Goal: Task Accomplishment & Management: Manage account settings

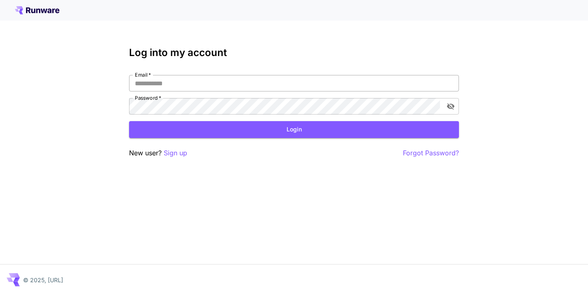
click at [185, 88] on input "Email   *" at bounding box center [294, 83] width 330 height 17
paste input "**********"
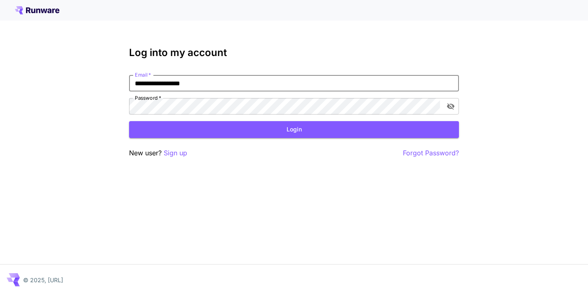
type input "**********"
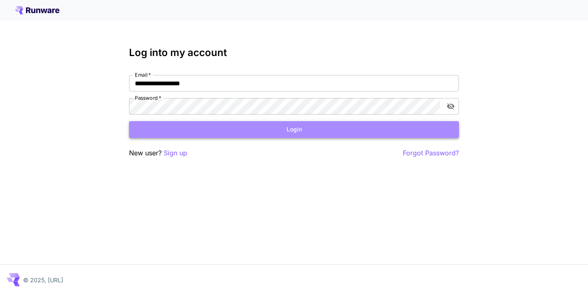
click at [208, 130] on button "Login" at bounding box center [294, 129] width 330 height 17
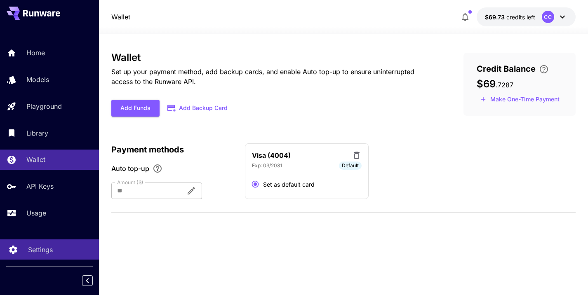
click at [42, 250] on p "Settings" at bounding box center [40, 250] width 25 height 10
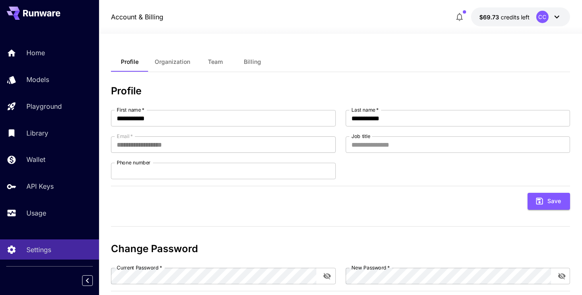
click at [253, 65] on span "Billing" at bounding box center [252, 61] width 17 height 7
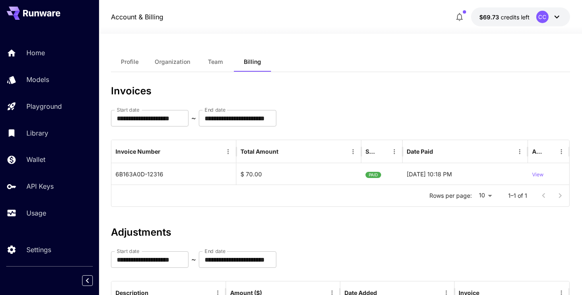
click at [558, 17] on icon at bounding box center [557, 17] width 10 height 10
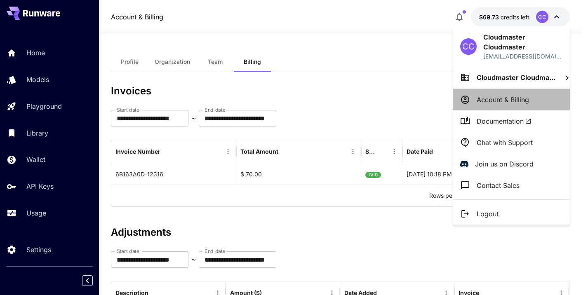
click at [513, 102] on p "Account & Billing" at bounding box center [503, 100] width 52 height 10
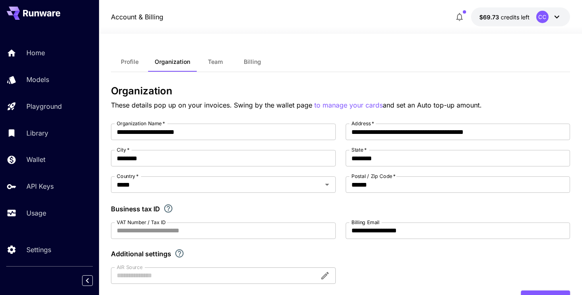
click at [257, 68] on button "Billing" at bounding box center [252, 62] width 37 height 20
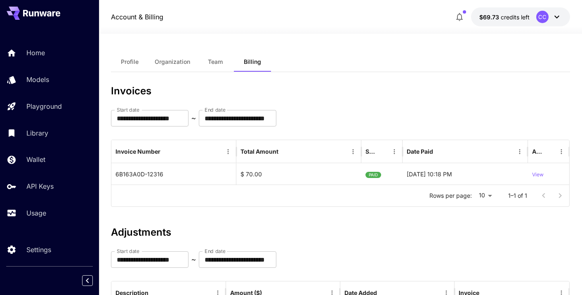
click at [135, 66] on button "Profile" at bounding box center [129, 62] width 37 height 20
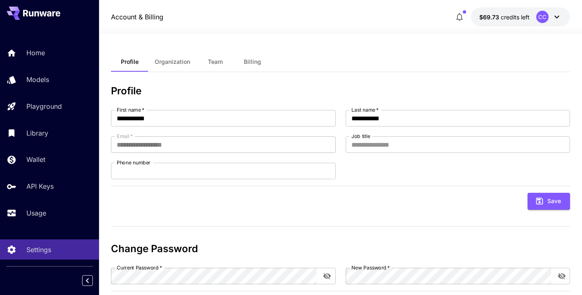
click at [556, 20] on icon at bounding box center [557, 17] width 10 height 10
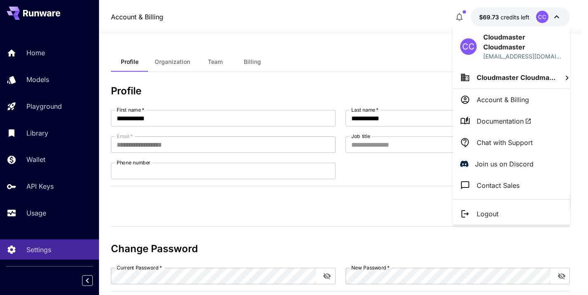
click at [329, 48] on div at bounding box center [294, 147] width 588 height 295
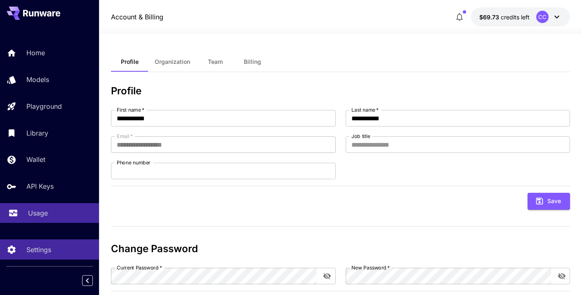
click at [35, 217] on p "Usage" at bounding box center [38, 213] width 20 height 10
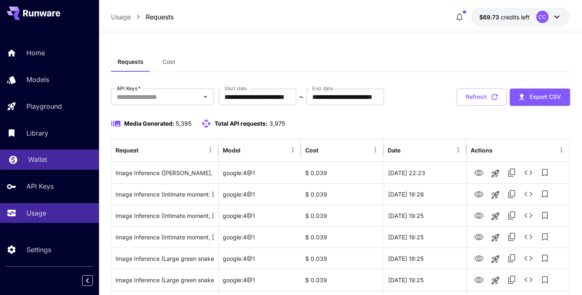
click at [40, 158] on p "Wallet" at bounding box center [37, 160] width 19 height 10
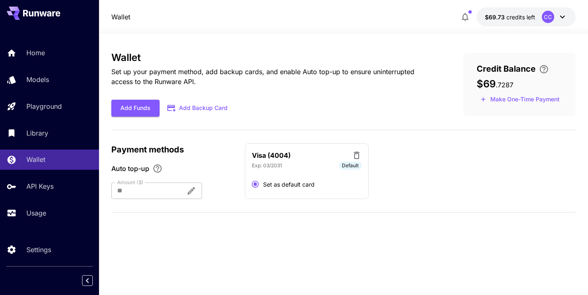
click at [203, 109] on button "Add Backup Card" at bounding box center [198, 108] width 77 height 16
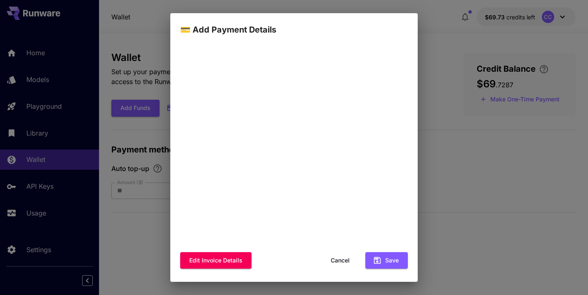
scroll to position [62, 0]
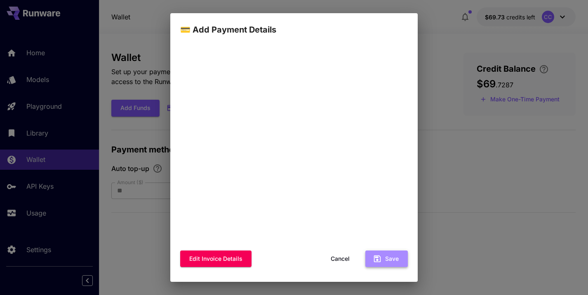
click at [388, 257] on button "Save" at bounding box center [387, 259] width 43 height 17
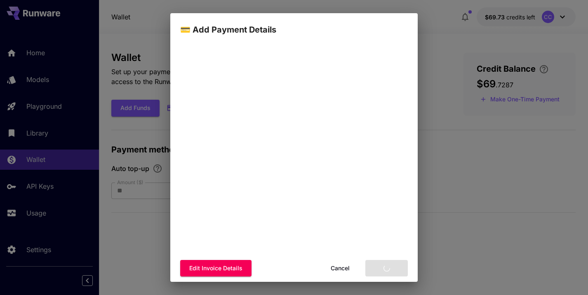
scroll to position [71, 0]
